Goal: Task Accomplishment & Management: Manage account settings

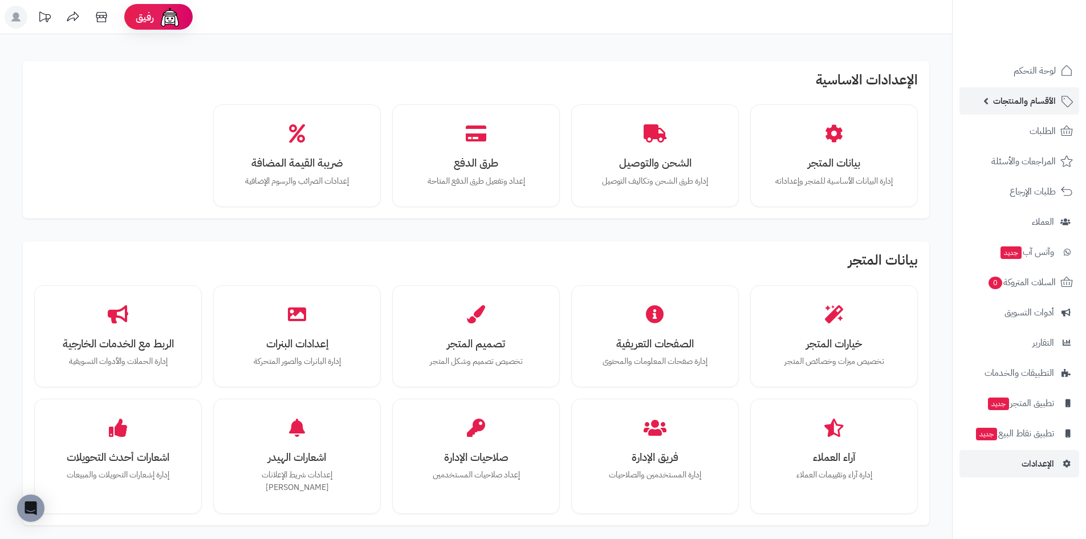
click at [1052, 105] on span "الأقسام والمنتجات" at bounding box center [1024, 101] width 63 height 16
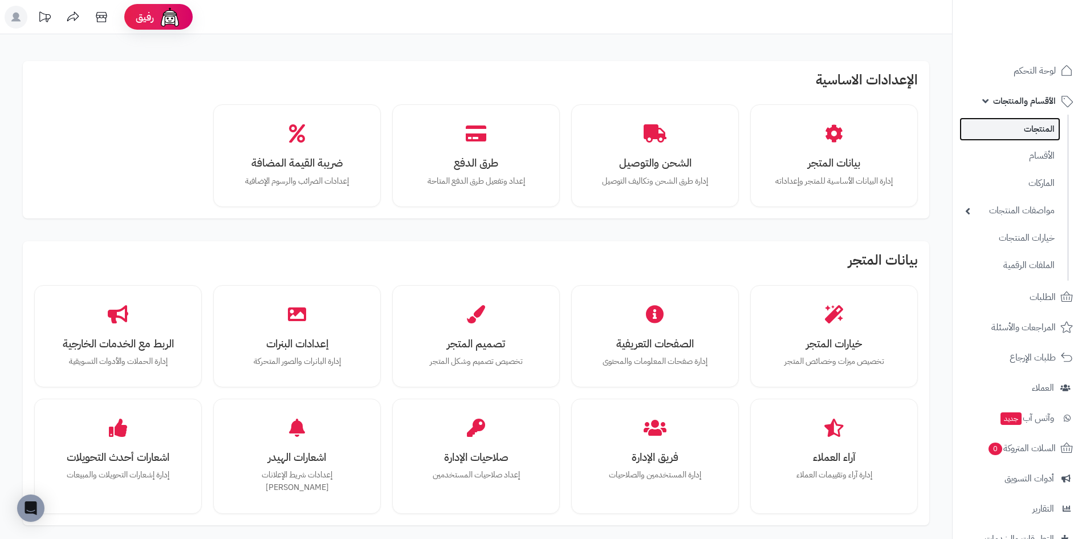
click at [1044, 135] on link "المنتجات" at bounding box center [1010, 128] width 101 height 23
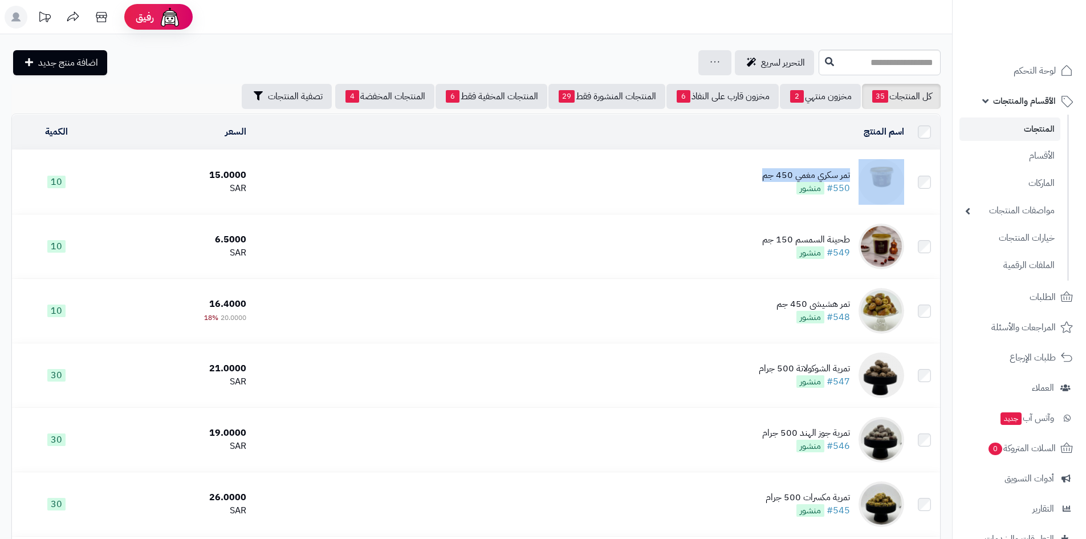
copy td "تمر سكري مغمي 450 جم"
drag, startPoint x: 752, startPoint y: 172, endPoint x: 857, endPoint y: 178, distance: 104.6
click at [857, 178] on td "تمر سكري مغمي 450 جم #550 منشور" at bounding box center [580, 182] width 658 height 64
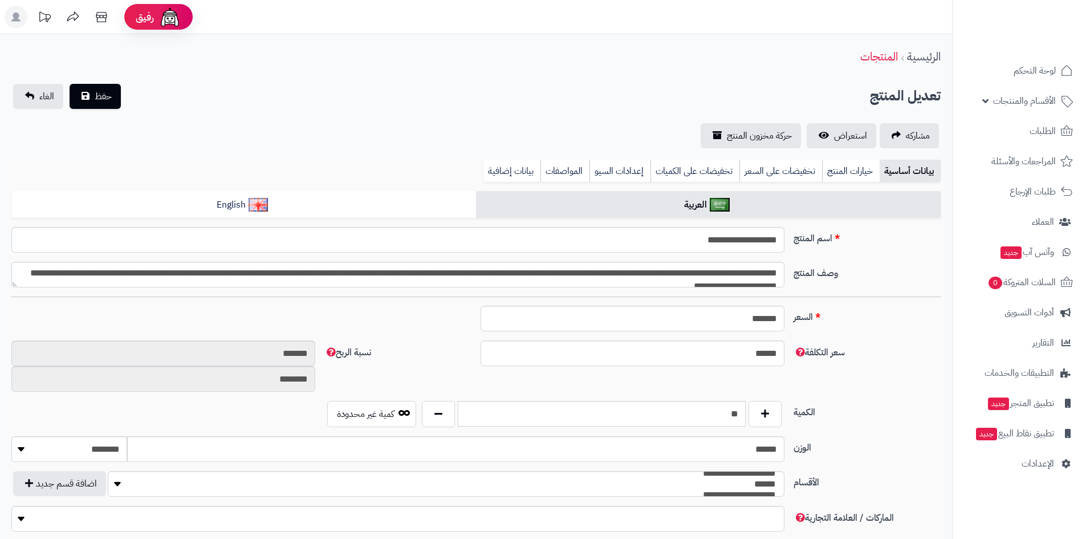
type input "*****"
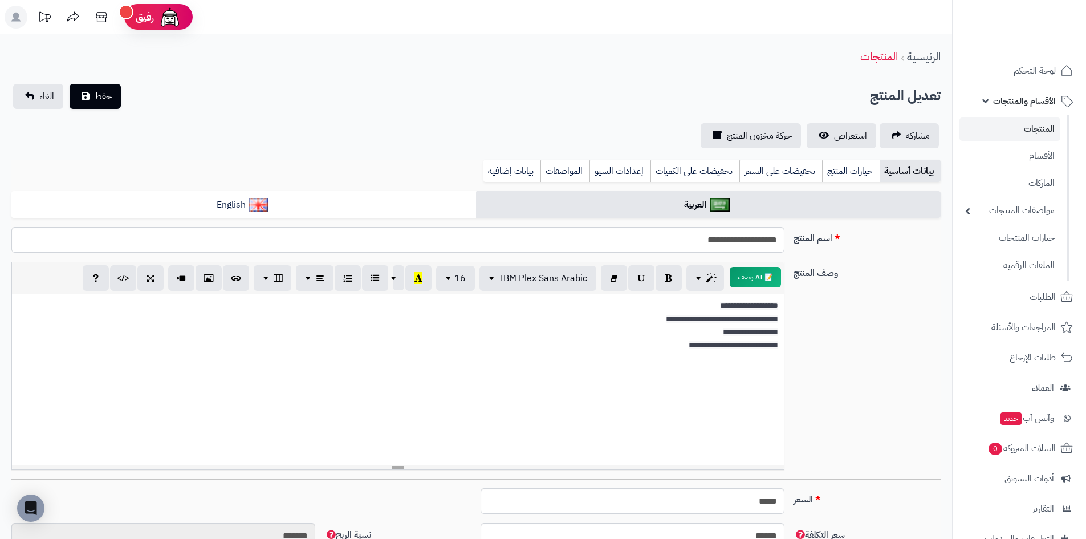
scroll to position [62, 0]
click at [1045, 153] on link "الأقسام" at bounding box center [1010, 155] width 101 height 23
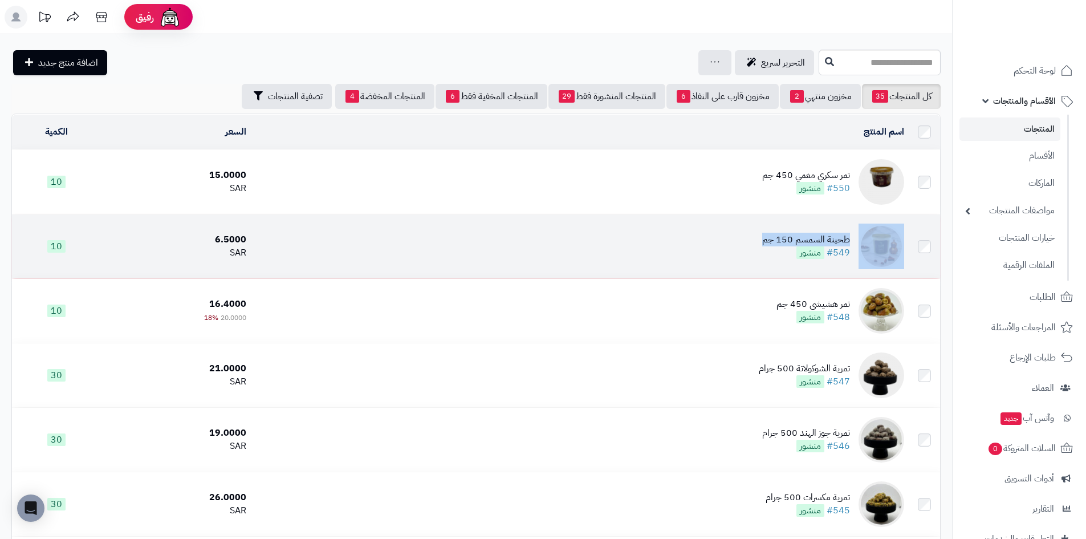
copy td "طحينة السمسم 150 جم"
drag, startPoint x: 759, startPoint y: 239, endPoint x: 867, endPoint y: 241, distance: 108.9
click at [867, 241] on td "طحينة السمسم 150 جم #549 منشور" at bounding box center [580, 246] width 658 height 64
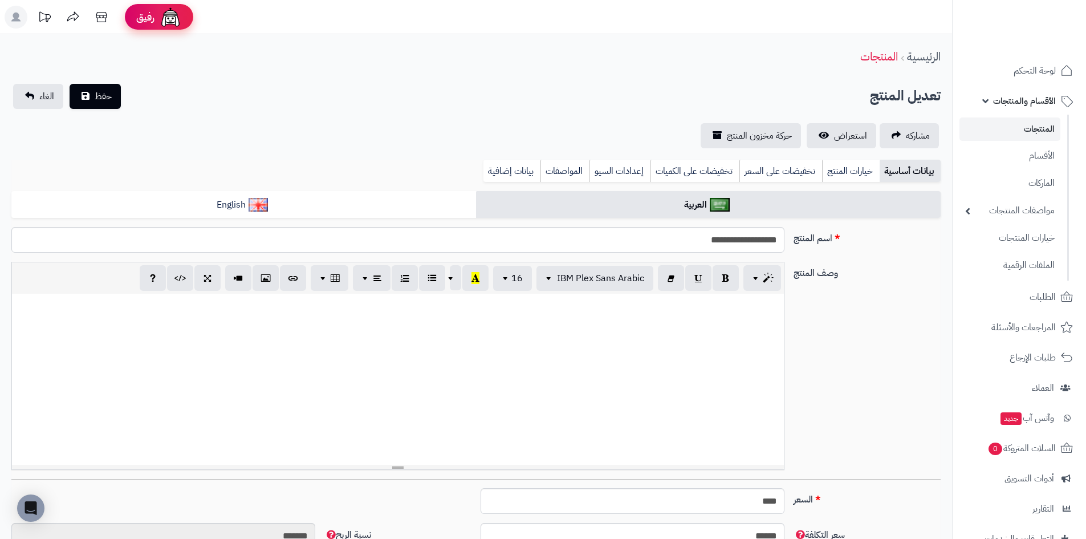
scroll to position [48, 0]
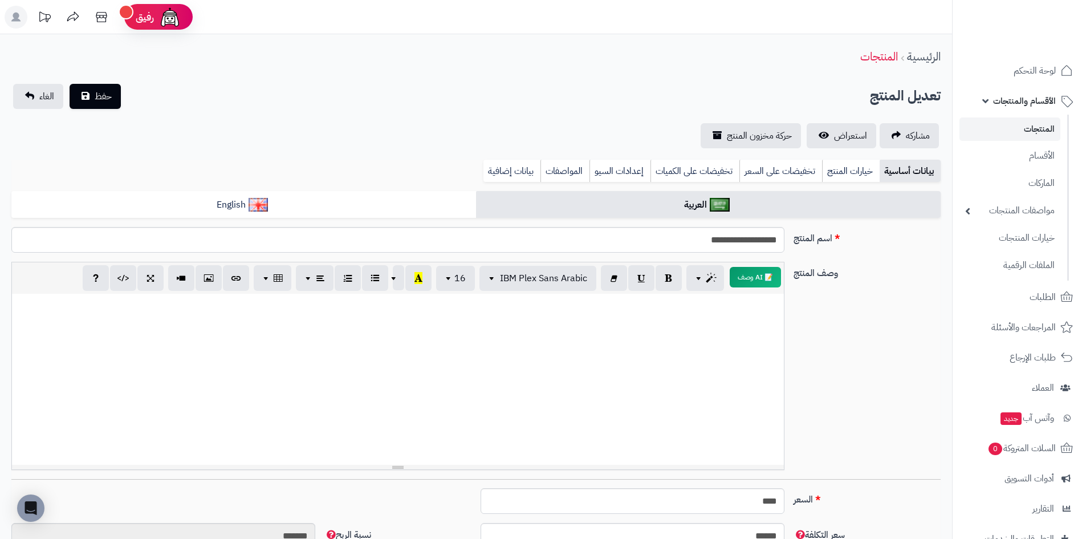
click at [1012, 127] on link "المنتجات" at bounding box center [1010, 128] width 101 height 23
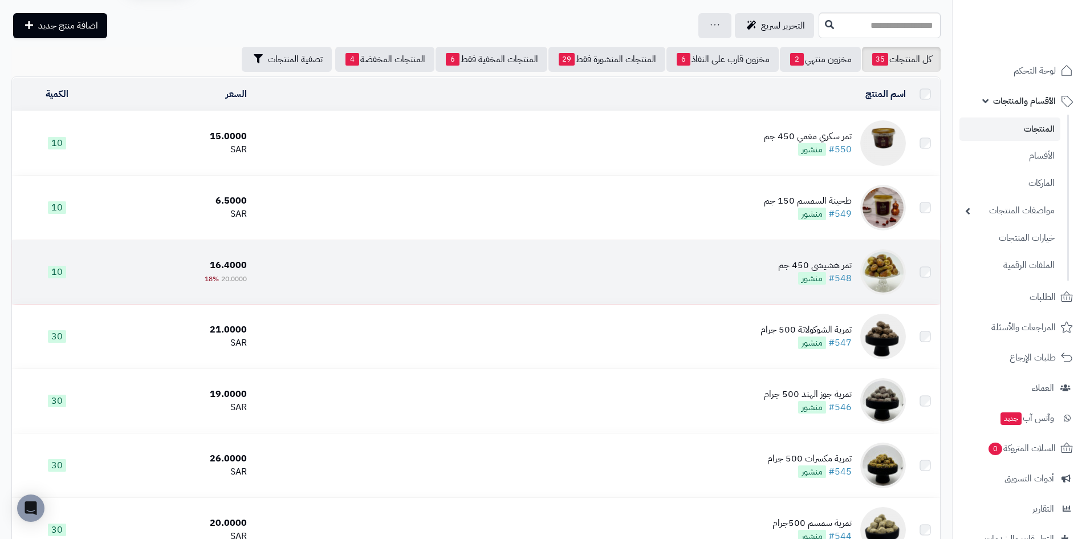
scroll to position [57, 0]
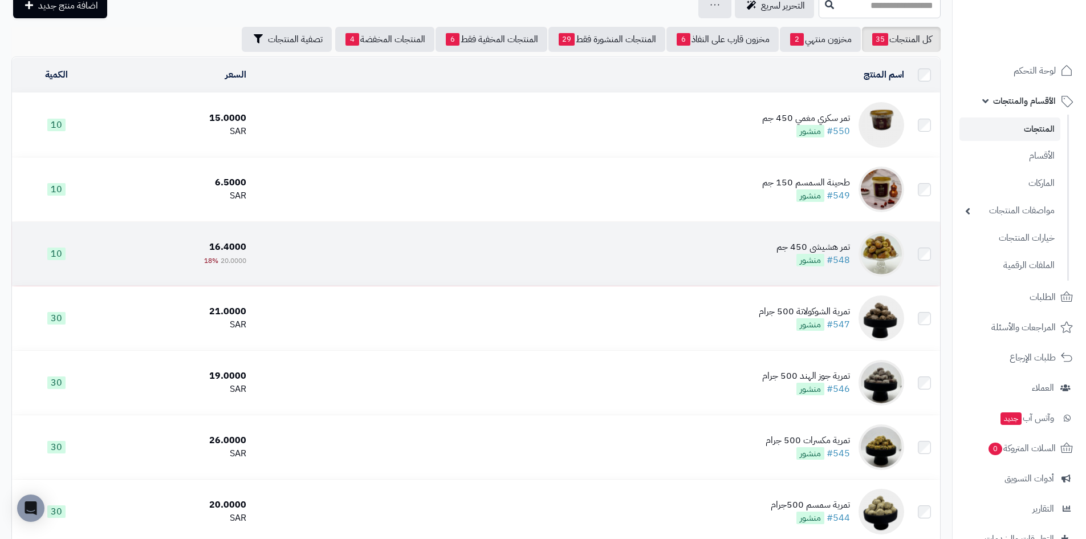
click at [771, 247] on td "تمر هشيشي 450 جم #548 منشور" at bounding box center [580, 254] width 658 height 64
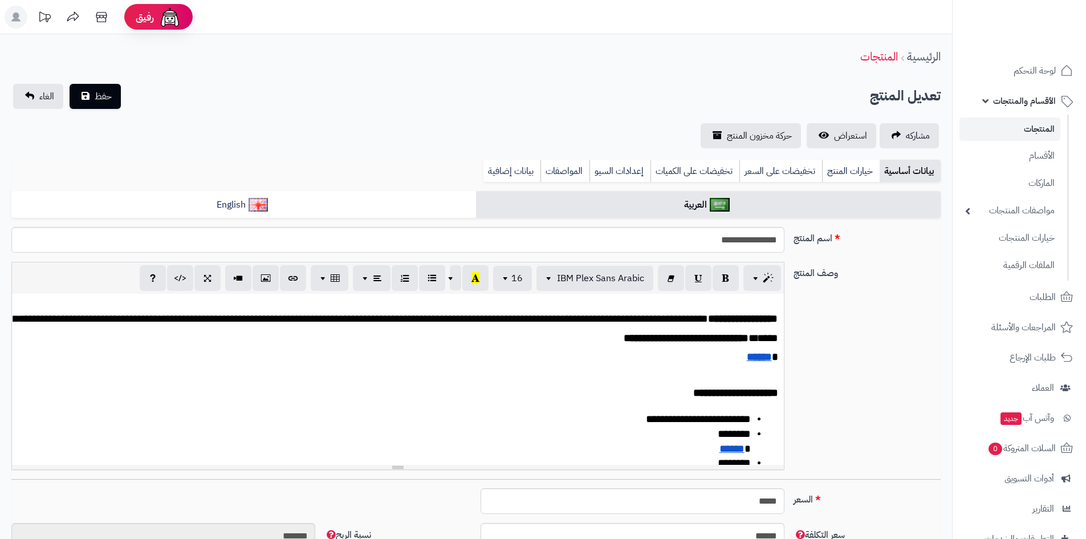
scroll to position [19, 0]
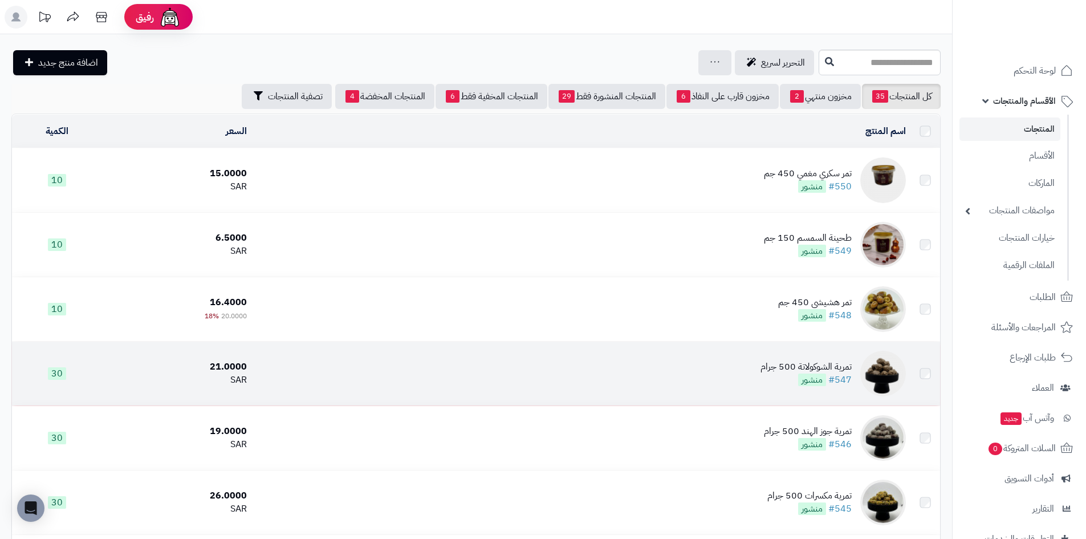
scroll to position [57, 0]
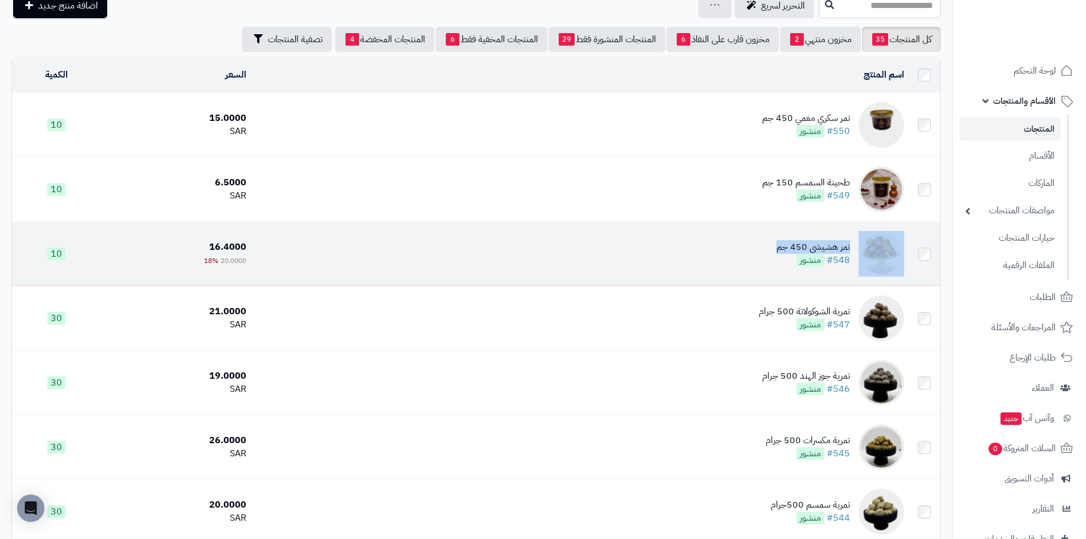
copy td "تمر هشيشي 450 جم"
drag, startPoint x: 775, startPoint y: 247, endPoint x: 871, endPoint y: 242, distance: 96.5
click at [871, 242] on td "تمر هشيشي 450 جم #548 منشور" at bounding box center [580, 254] width 658 height 64
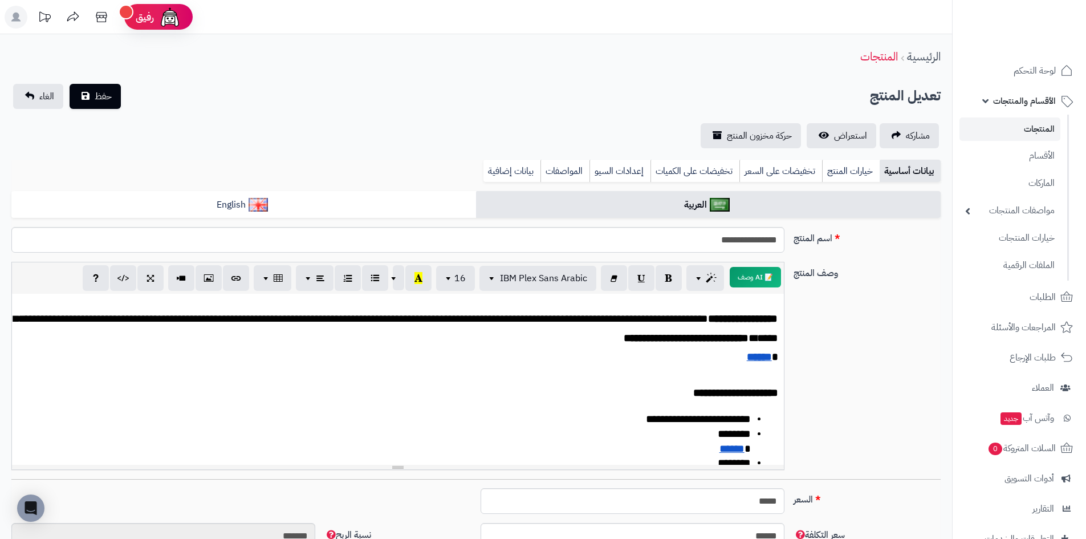
scroll to position [19, 0]
click at [1050, 128] on link "المنتجات" at bounding box center [1010, 128] width 101 height 23
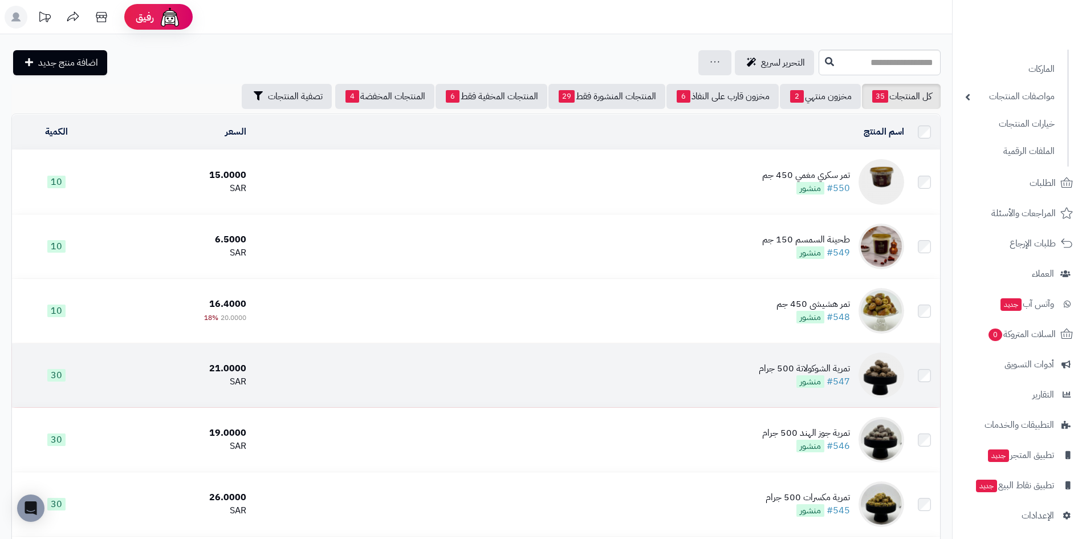
scroll to position [114, 0]
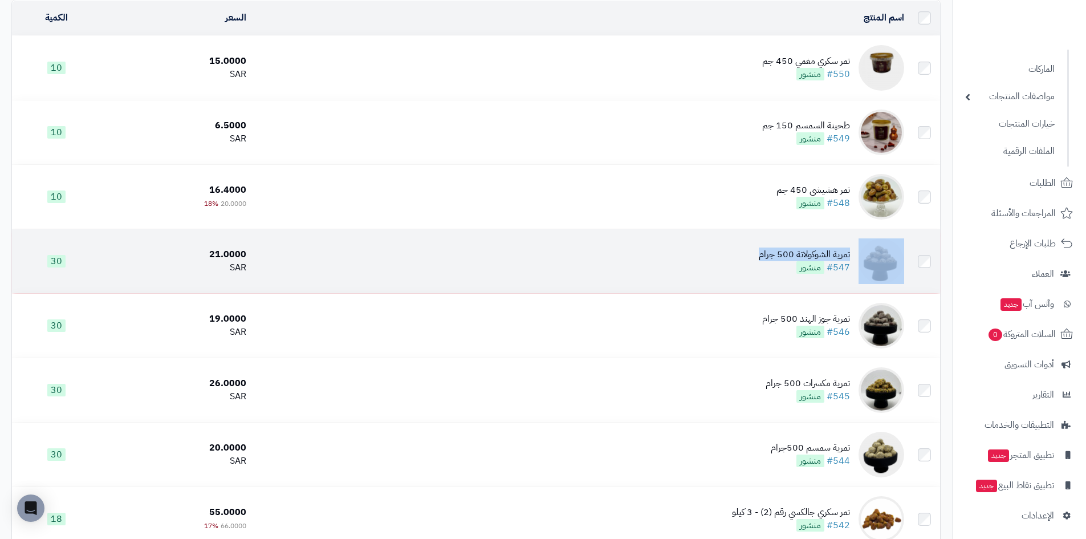
copy td "تمرية الشوكولاتة 500 جرام"
drag, startPoint x: 739, startPoint y: 247, endPoint x: 869, endPoint y: 252, distance: 129.5
click at [869, 252] on td "تمرية الشوكولاتة 500 جرام #547 منشور" at bounding box center [580, 261] width 658 height 64
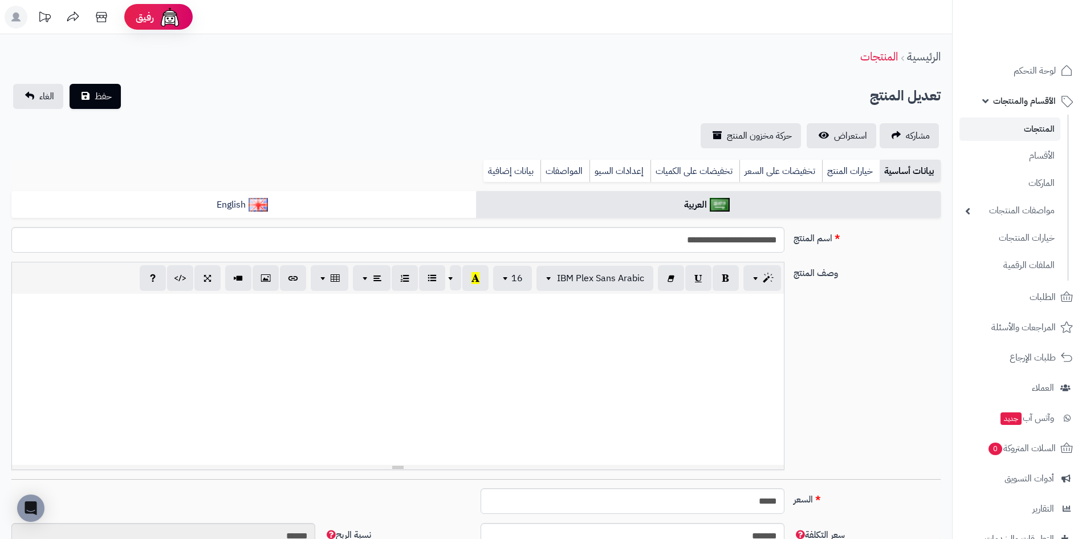
scroll to position [5, 0]
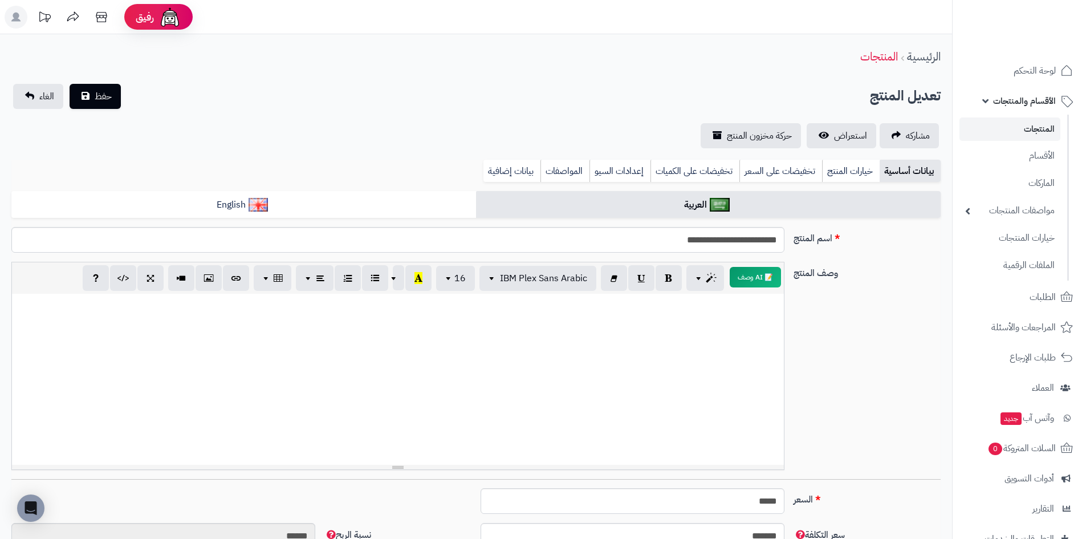
click at [996, 124] on link "المنتجات" at bounding box center [1010, 128] width 101 height 23
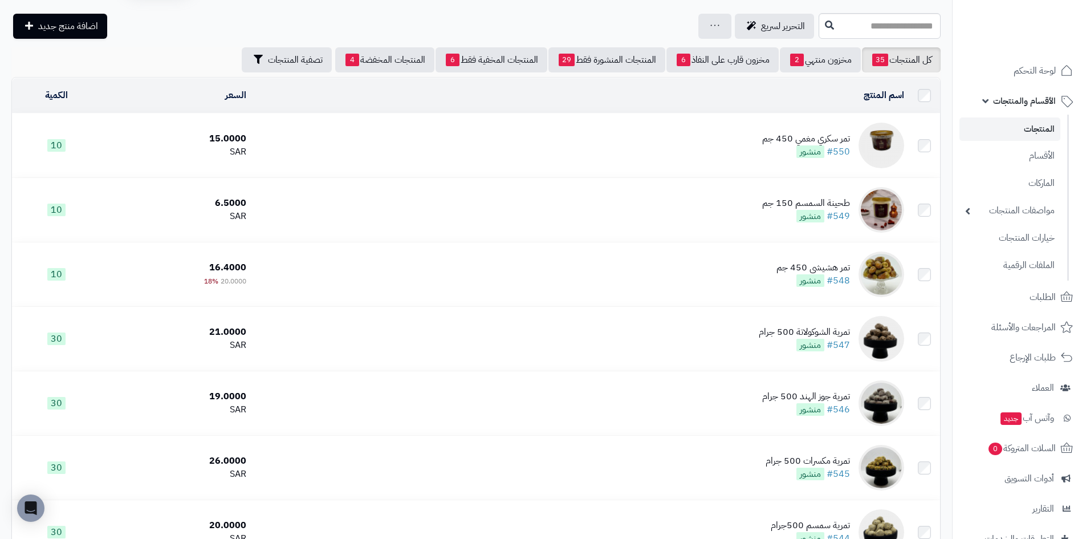
scroll to position [57, 0]
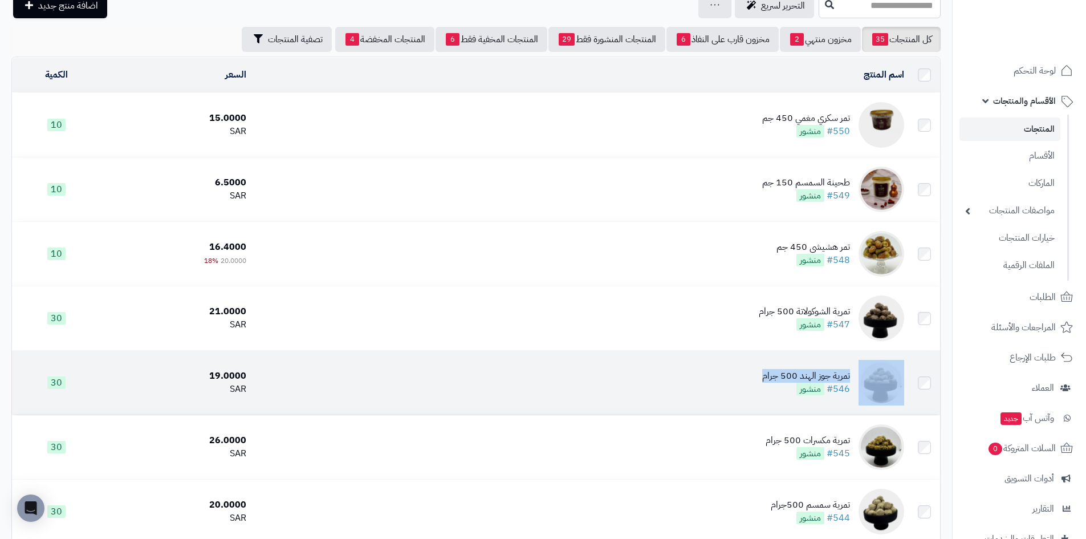
copy td "تمرية جوز الهند 500 جرام"
drag, startPoint x: 788, startPoint y: 372, endPoint x: 857, endPoint y: 375, distance: 68.5
click at [857, 375] on td "تمرية جوز الهند 500 جرام #546 منشور" at bounding box center [580, 383] width 658 height 64
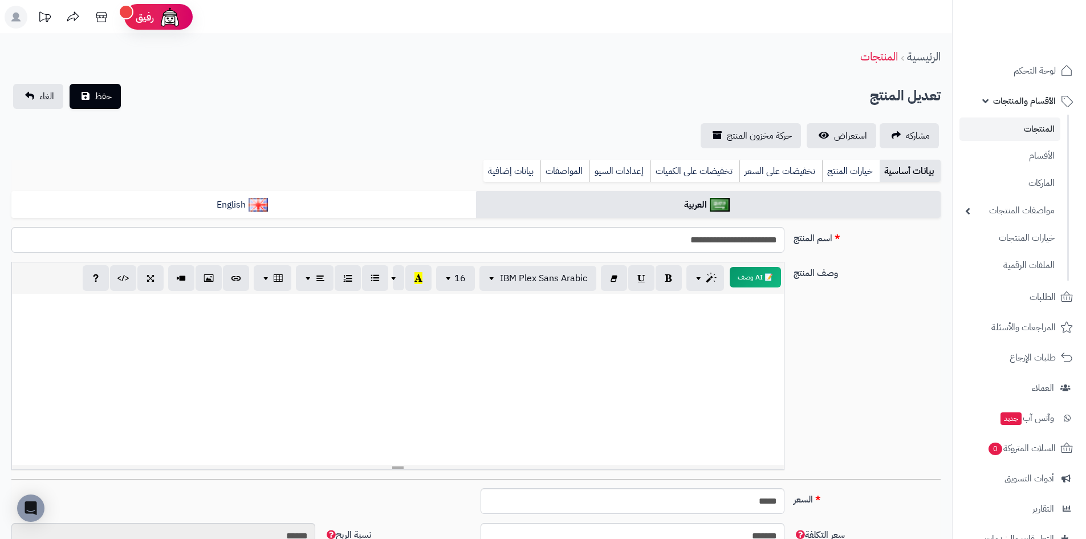
scroll to position [5, 0]
drag, startPoint x: 1046, startPoint y: 129, endPoint x: 1047, endPoint y: 163, distance: 33.7
click at [1046, 129] on link "المنتجات" at bounding box center [1010, 128] width 101 height 23
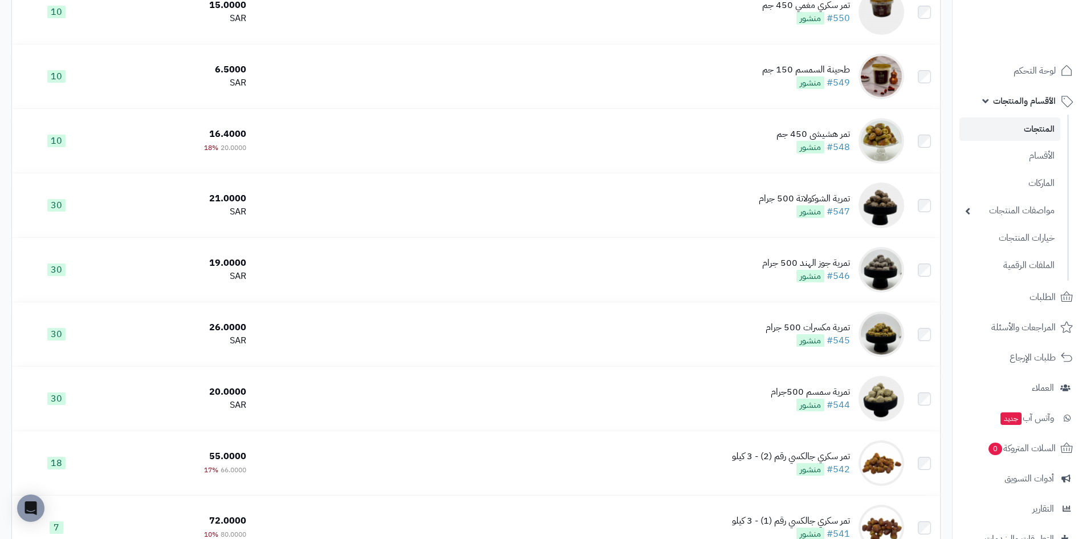
scroll to position [228, 0]
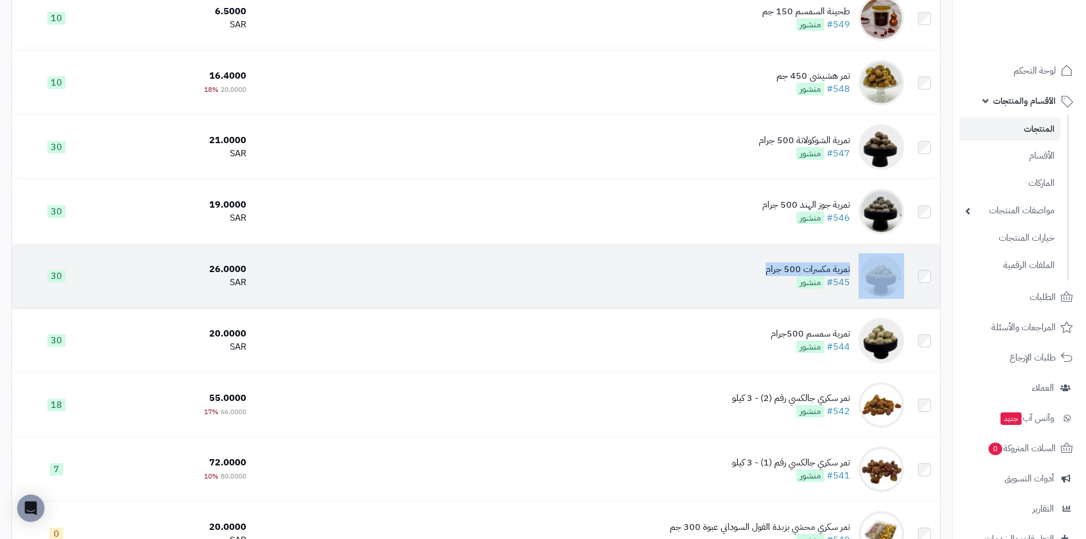
copy td "تمرية مكسرات 500 جرام"
drag, startPoint x: 755, startPoint y: 269, endPoint x: 858, endPoint y: 267, distance: 102.7
click at [858, 267] on td "تمرية مكسرات 500 جرام #545 منشور" at bounding box center [580, 276] width 658 height 64
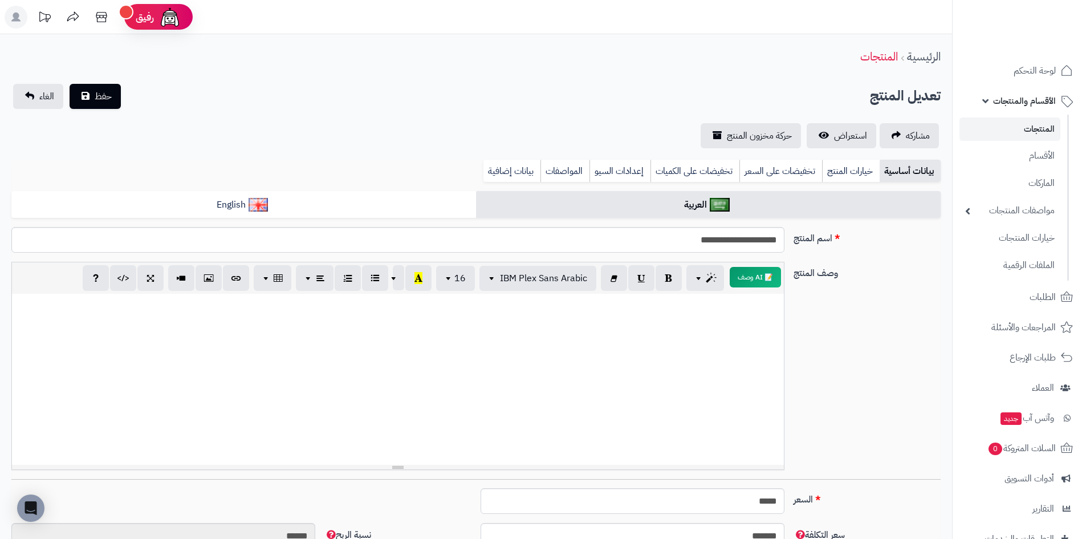
scroll to position [5, 0]
click at [1032, 103] on span "الأقسام والمنتجات" at bounding box center [1024, 101] width 63 height 16
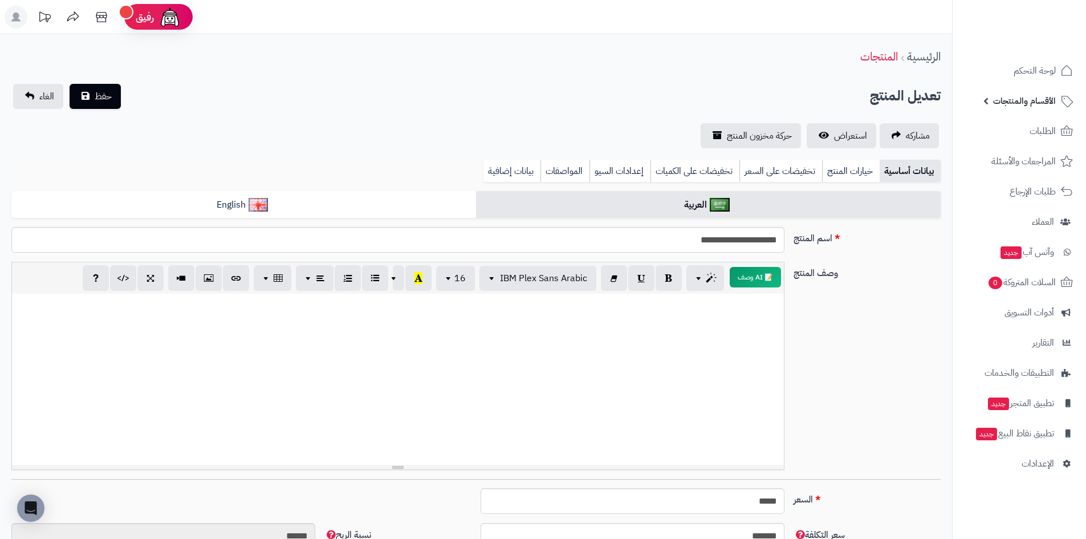
click at [1040, 103] on span "الأقسام والمنتجات" at bounding box center [1024, 101] width 63 height 16
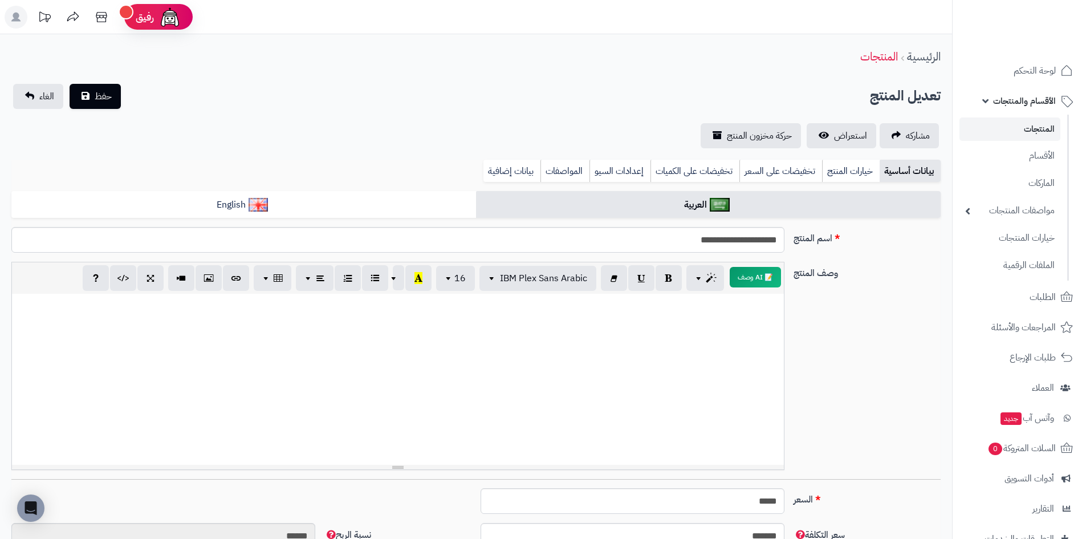
click at [1044, 124] on link "المنتجات" at bounding box center [1010, 128] width 101 height 23
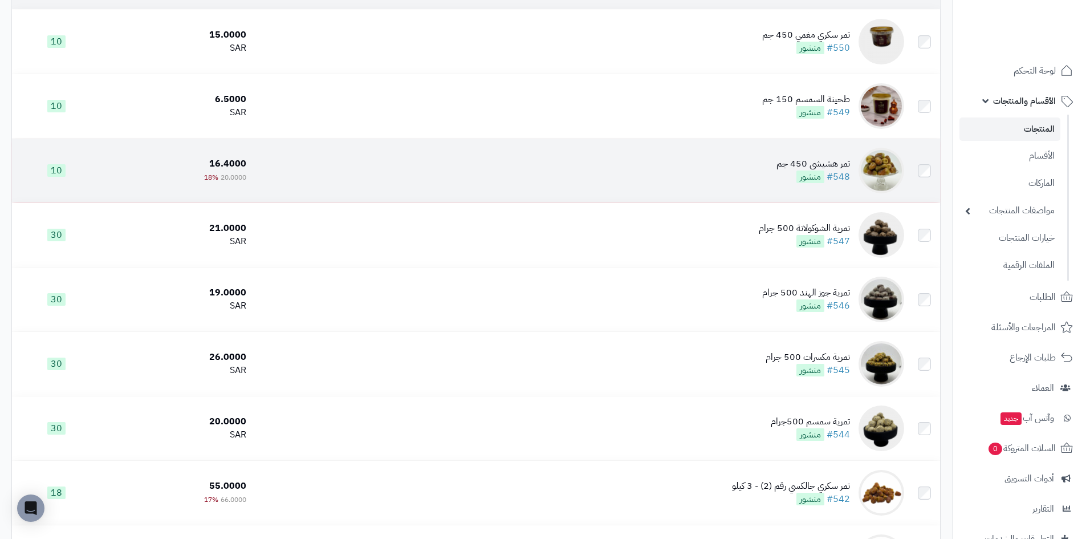
scroll to position [285, 0]
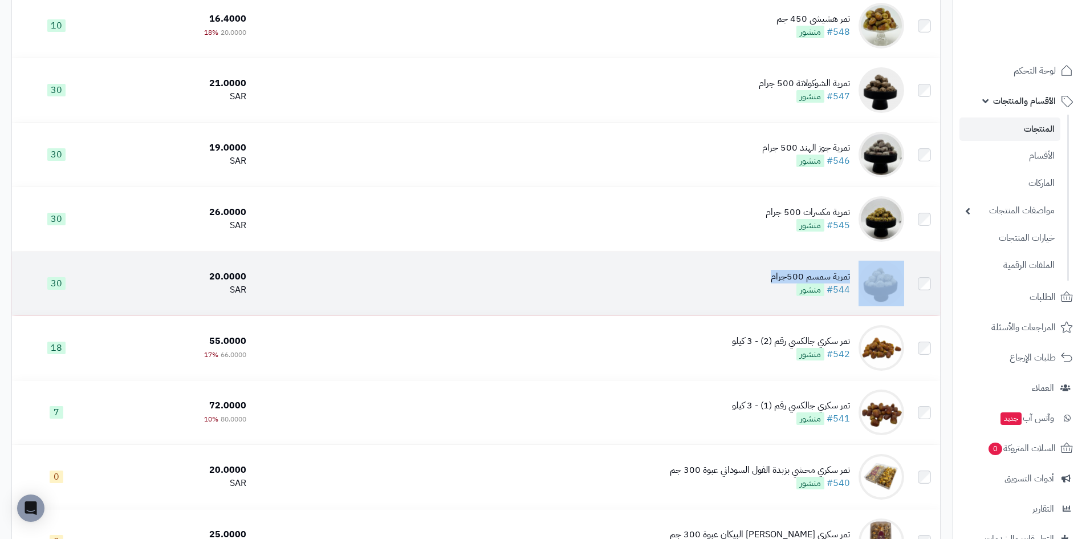
copy td "تمرية سمسم 500جرام"
drag, startPoint x: 753, startPoint y: 277, endPoint x: 864, endPoint y: 275, distance: 111.2
click at [864, 275] on td "تمرية سمسم 500جرام #544 منشور" at bounding box center [580, 284] width 658 height 64
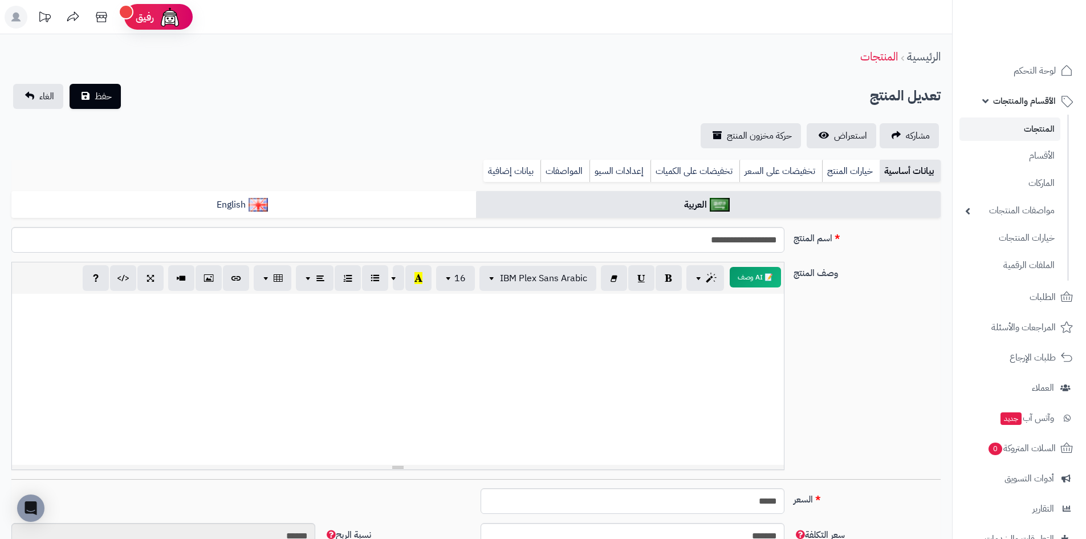
scroll to position [5, 0]
click at [1030, 111] on link "الأقسام والمنتجات" at bounding box center [1020, 100] width 120 height 27
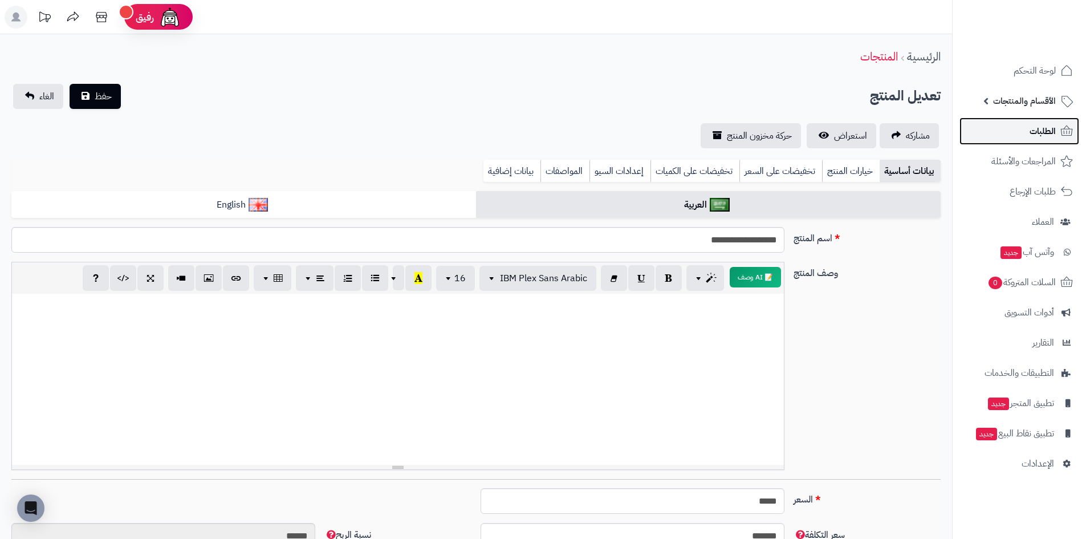
click at [1035, 120] on link "الطلبات" at bounding box center [1020, 130] width 120 height 27
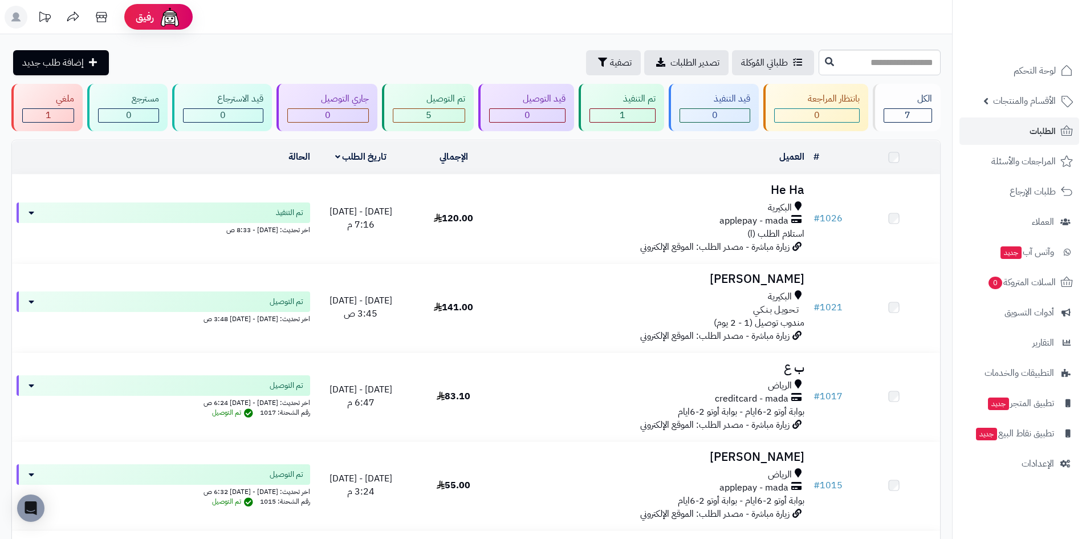
click at [1032, 109] on link "الأقسام والمنتجات" at bounding box center [1020, 100] width 120 height 27
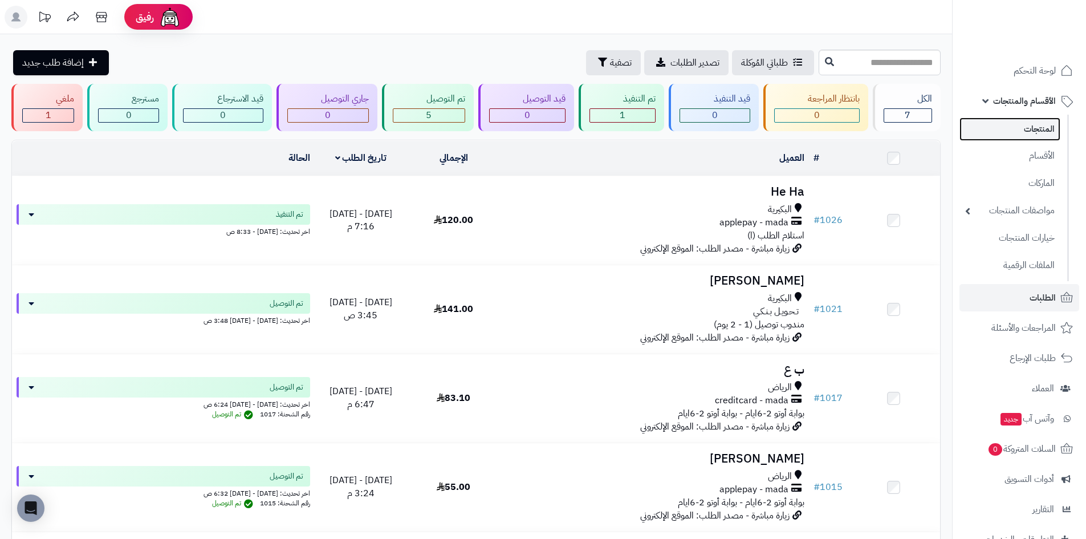
click at [1053, 132] on link "المنتجات" at bounding box center [1010, 128] width 101 height 23
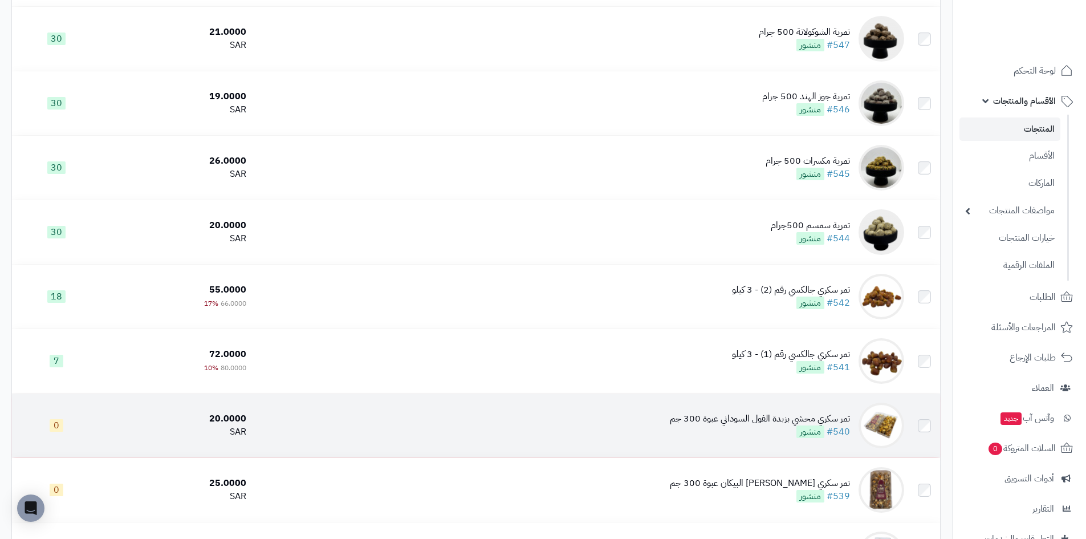
scroll to position [399, 0]
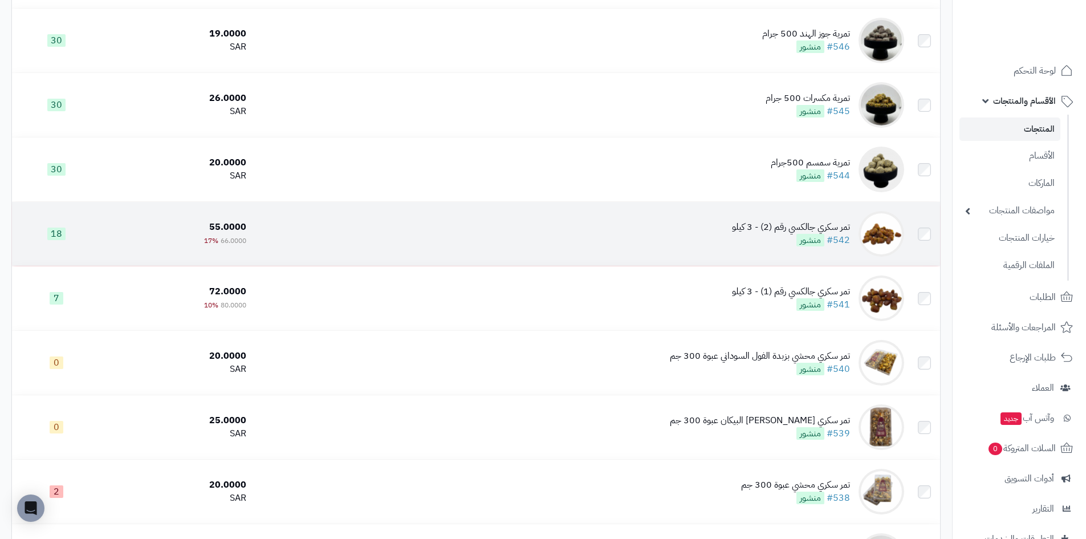
click at [755, 224] on div "تمر سكري جالكسي رقم (2) - 3 كيلو" at bounding box center [791, 227] width 118 height 13
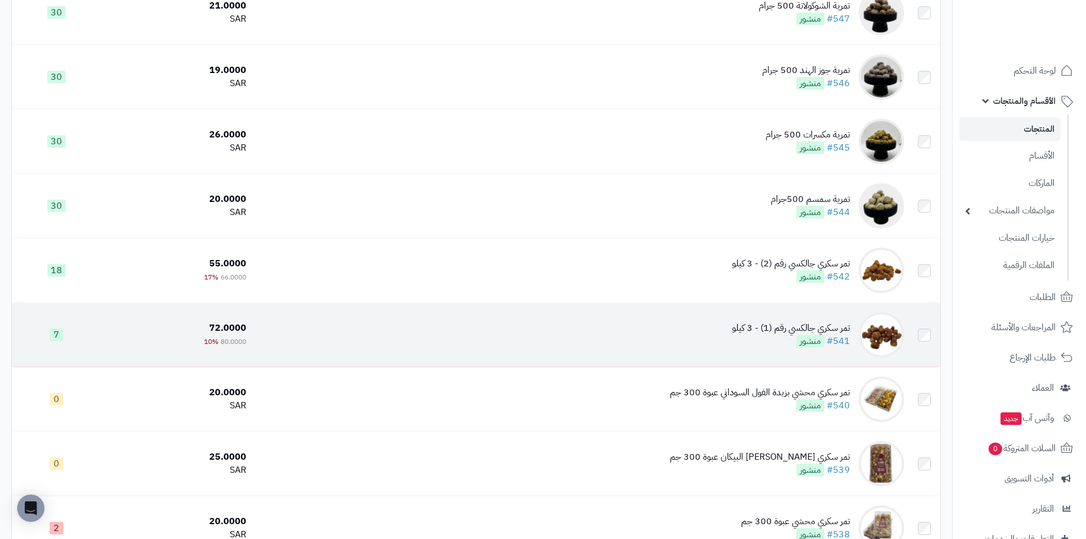
scroll to position [342, 0]
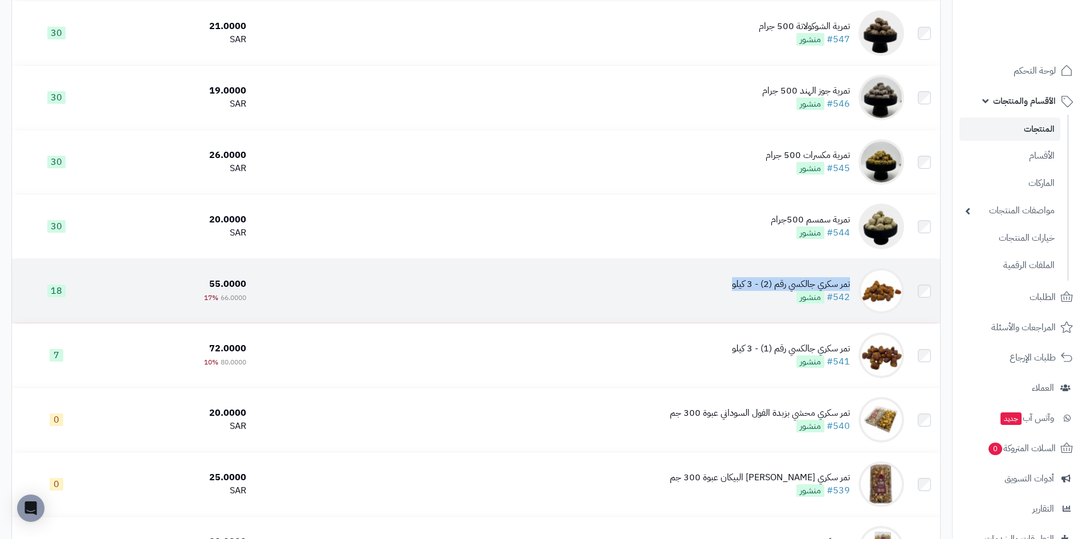
copy div "تمر سكري جالكسي رقم (2) - 3 كيلو"
drag, startPoint x: 725, startPoint y: 282, endPoint x: 854, endPoint y: 280, distance: 128.3
click at [854, 280] on td "تمر سكري جالكسي رقم (2) - 3 كيلو #542 منشور" at bounding box center [580, 291] width 658 height 64
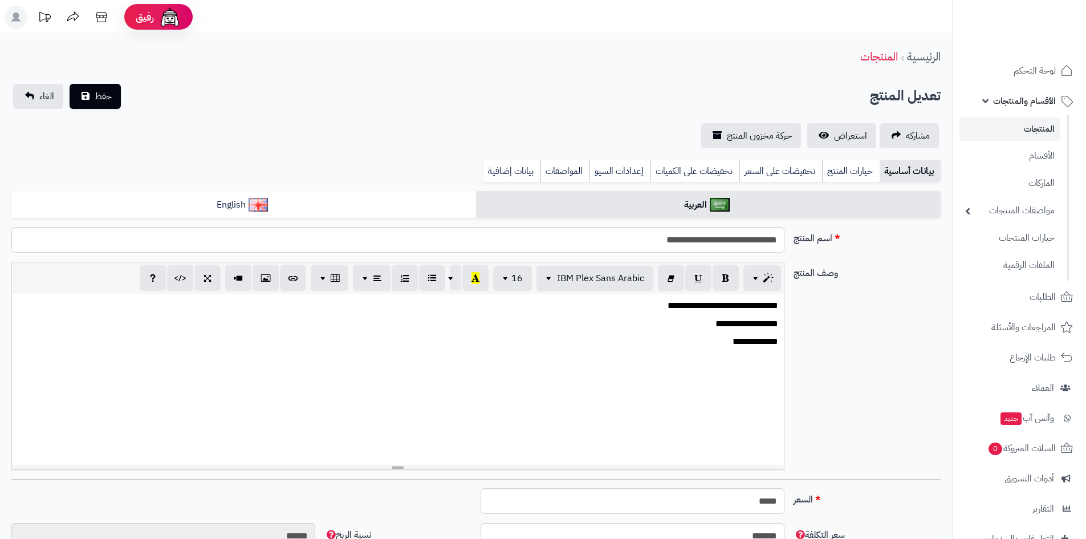
scroll to position [19, 0]
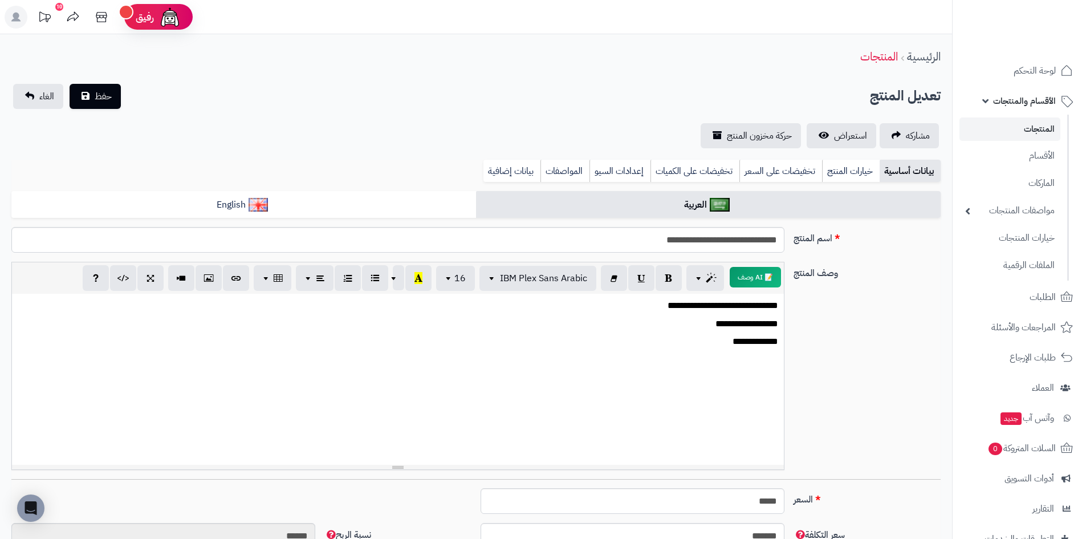
click at [1045, 130] on link "المنتجات" at bounding box center [1010, 128] width 101 height 23
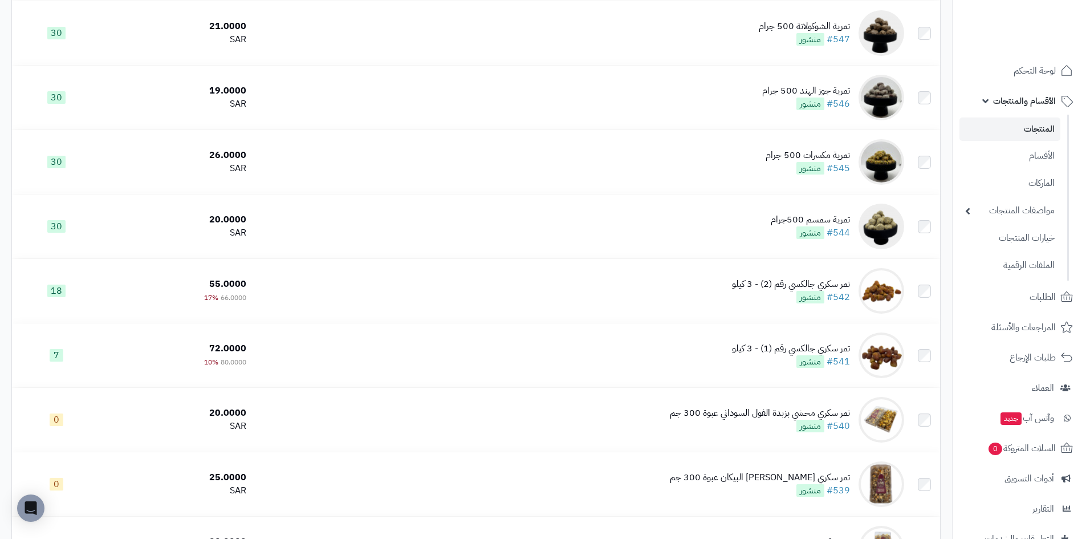
scroll to position [399, 0]
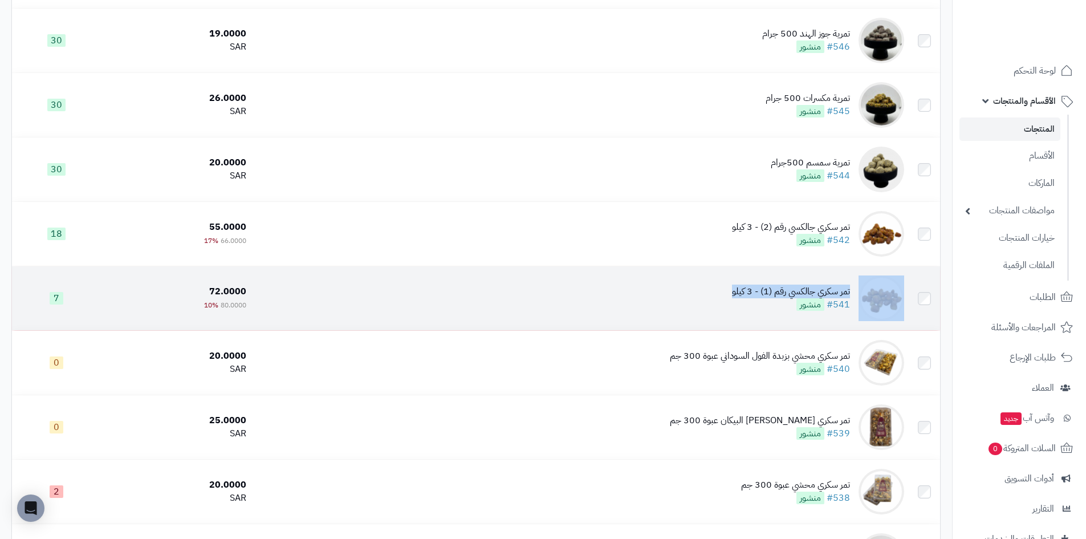
copy td "تمر سكري جالكسي رقم (1) - 3 كيلو"
drag, startPoint x: 711, startPoint y: 295, endPoint x: 859, endPoint y: 294, distance: 148.9
click at [859, 294] on td "تمر سكري جالكسي رقم (1) - 3 كيلو #541 منشور" at bounding box center [580, 298] width 658 height 64
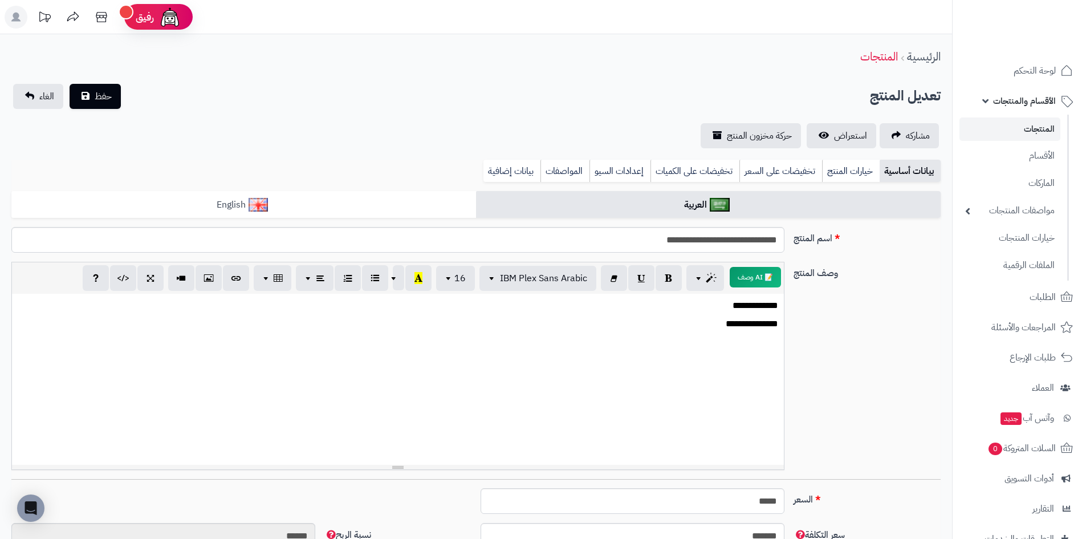
scroll to position [19, 0]
click at [1040, 132] on link "المنتجات" at bounding box center [1010, 128] width 101 height 23
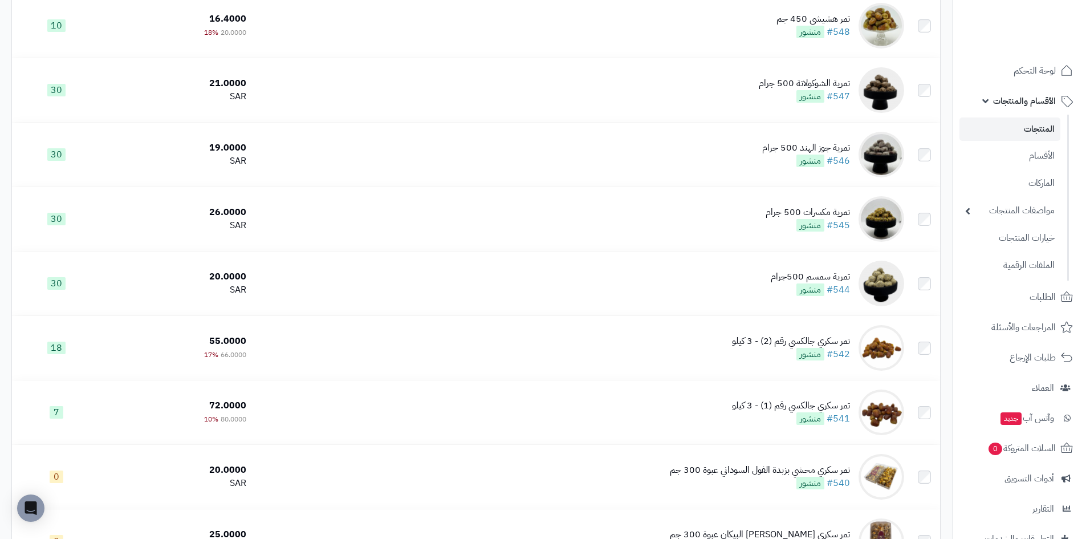
scroll to position [456, 0]
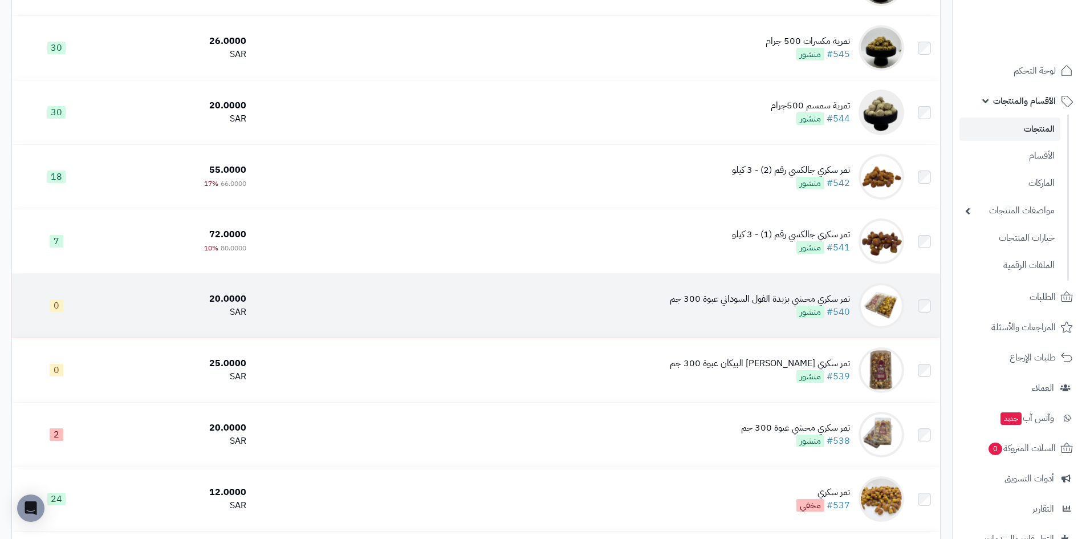
click at [793, 306] on div "تمر سكري محشي بزبدة الفول السوداني عبوة 300 جم #540 منشور" at bounding box center [760, 306] width 180 height 26
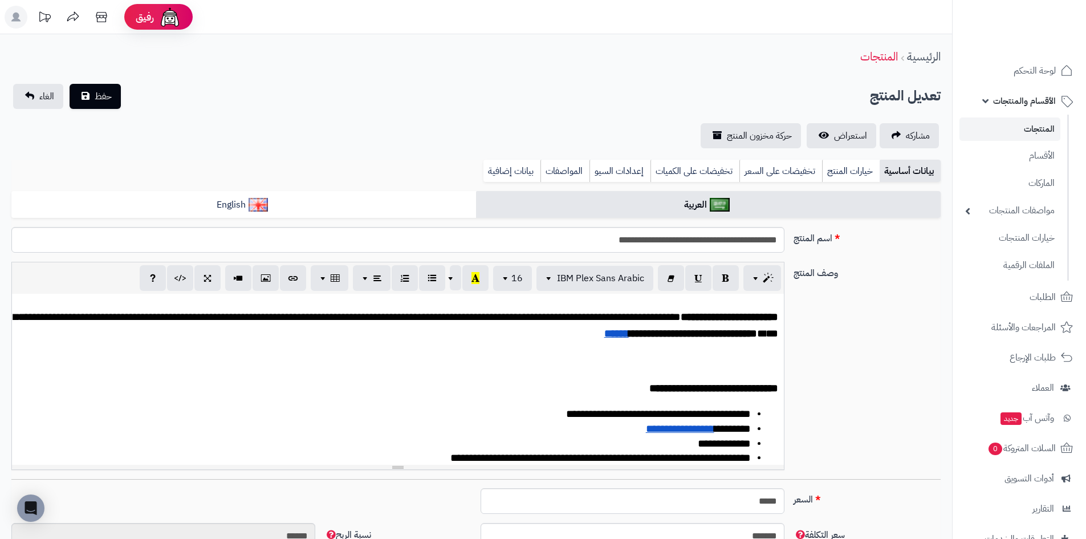
scroll to position [5, 0]
